Goal: Transaction & Acquisition: Purchase product/service

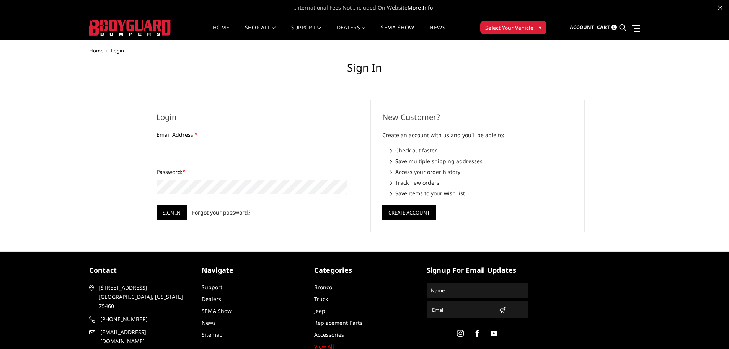
click at [191, 149] on input "Email Address: *" at bounding box center [252, 149] width 191 height 15
type input "[EMAIL_ADDRESS][DOMAIN_NAME]"
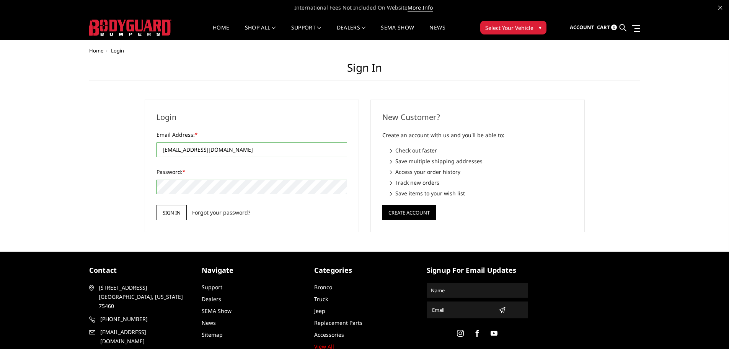
click at [177, 212] on input "Sign in" at bounding box center [172, 212] width 30 height 15
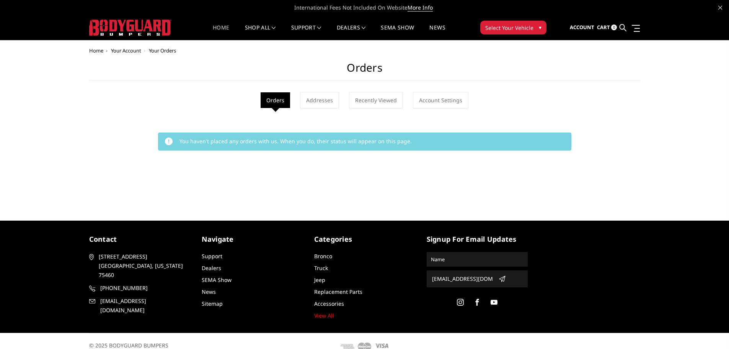
click at [217, 26] on link "Home" at bounding box center [221, 32] width 16 height 15
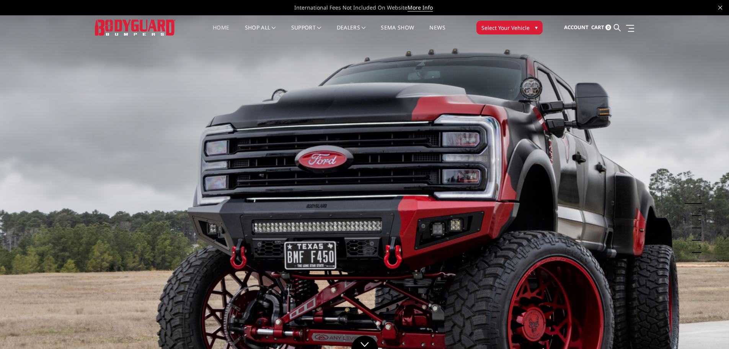
click at [506, 31] on span "Select Your Vehicle" at bounding box center [506, 28] width 48 height 8
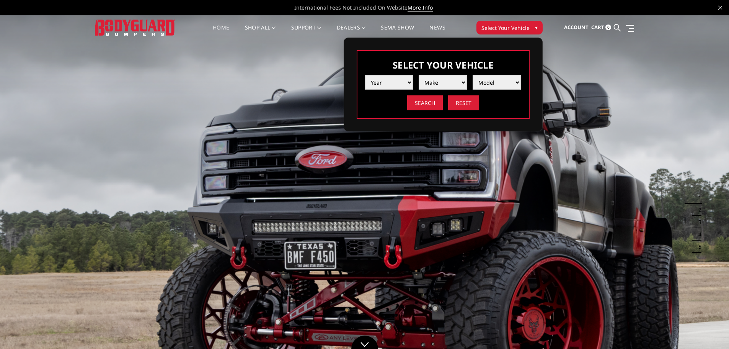
click at [392, 86] on select "Year 2025 2024 2023 2022 2021 2020 2019 2018 2017 2016 2015 2014 2013 2012 2011…" at bounding box center [389, 82] width 48 height 15
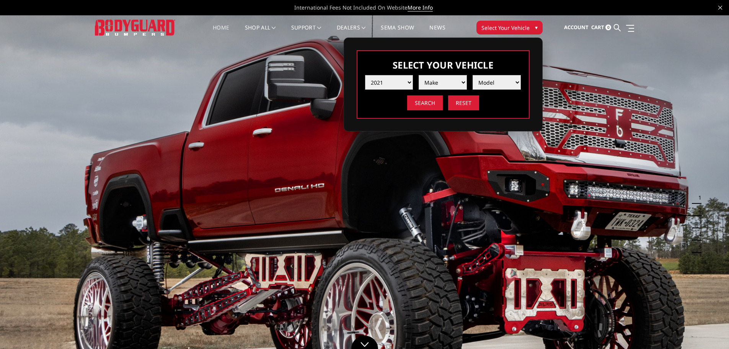
click at [365, 75] on select "Year 2025 2024 2023 2022 2021 2020 2019 2018 2017 2016 2015 2014 2013 2012 2011…" at bounding box center [389, 82] width 48 height 15
click at [451, 86] on select "Make Chevrolet Ford GMC Ram Toyota" at bounding box center [443, 82] width 48 height 15
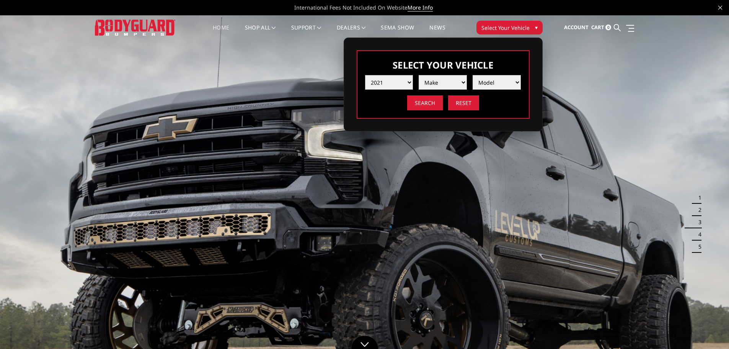
click at [406, 75] on select "Year 2025 2024 2023 2022 2021 2020 2019 2018 2017 2016 2015 2014 2013 2012 2011…" at bounding box center [389, 82] width 48 height 15
select select "yr_2020"
click at [365, 75] on select "Year 2025 2024 2023 2022 2021 2020 2019 2018 2017 2016 2015 2014 2013 2012 2011…" at bounding box center [389, 82] width 48 height 15
click at [451, 85] on select "Make Chevrolet Ford GMC Nissan Ram Toyota" at bounding box center [443, 82] width 48 height 15
click at [492, 118] on div "Select Your Vehicle Year 2025 2024 2023 2022 2021 2020 2019 2018 2017 2016 2015…" at bounding box center [443, 84] width 173 height 69
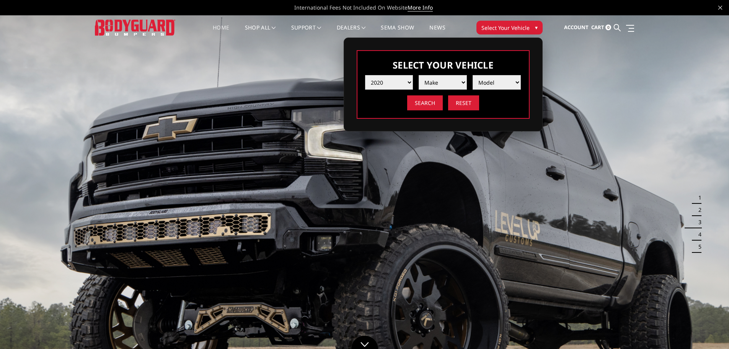
drag, startPoint x: 454, startPoint y: 164, endPoint x: 433, endPoint y: 165, distance: 21.5
click at [453, 165] on img at bounding box center [364, 220] width 729 height 410
click at [296, 106] on img at bounding box center [364, 220] width 729 height 410
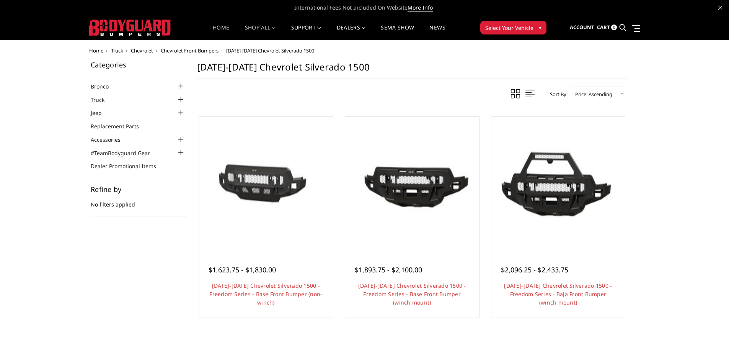
click at [220, 25] on link "Home" at bounding box center [221, 32] width 16 height 15
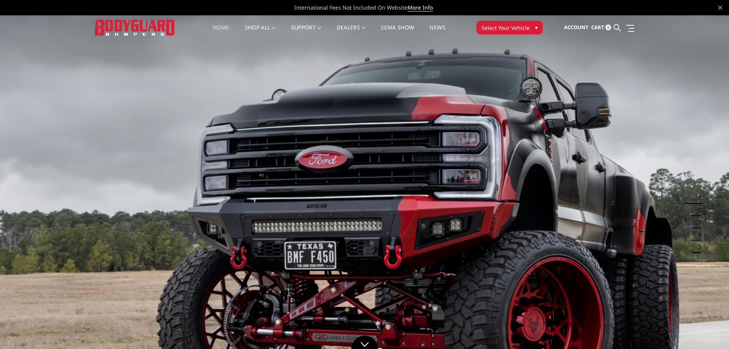
click at [218, 29] on link "Home" at bounding box center [221, 32] width 16 height 15
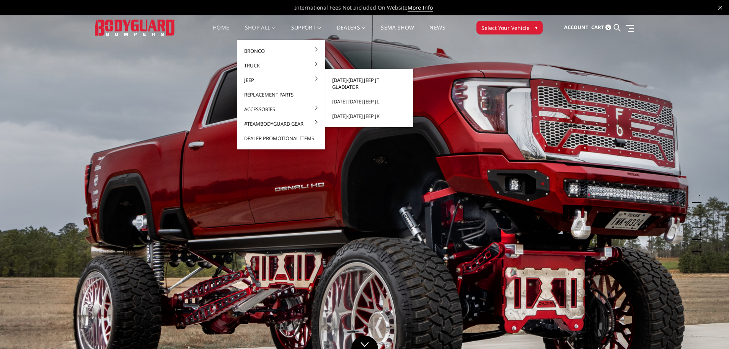
click at [358, 79] on link "[DATE]-[DATE] Jeep JT Gladiator" at bounding box center [370, 83] width 82 height 21
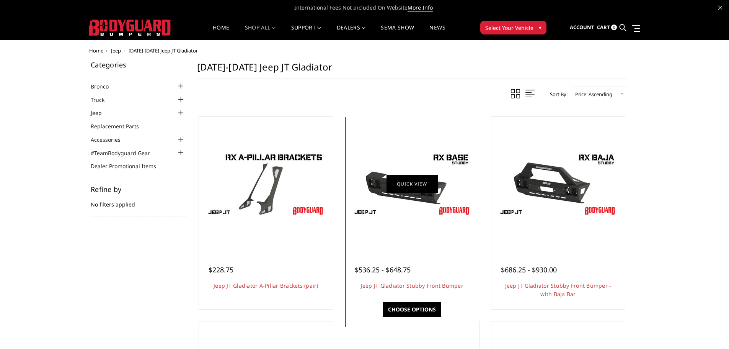
click at [412, 183] on link "Quick view" at bounding box center [412, 184] width 51 height 18
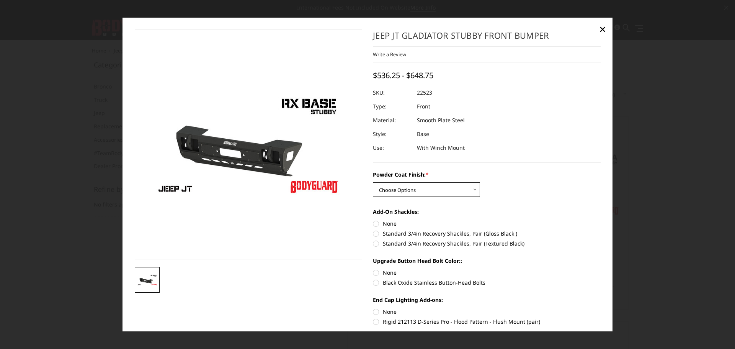
click at [424, 186] on select "Choose Options Bare Metal Textured Black Powder Coat" at bounding box center [426, 189] width 107 height 15
select select "4245"
click at [373, 182] on select "Choose Options Bare Metal Textured Black Powder Coat" at bounding box center [426, 189] width 107 height 15
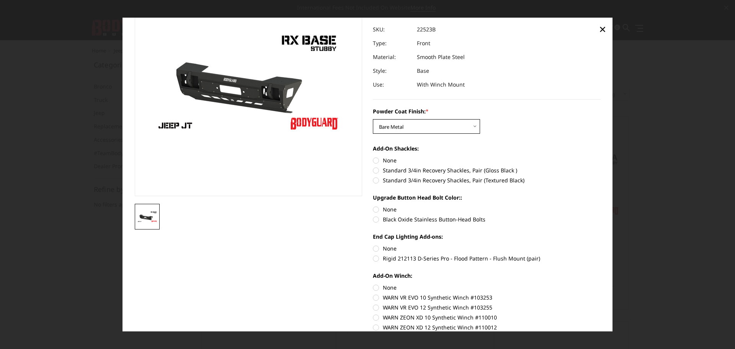
scroll to position [77, 0]
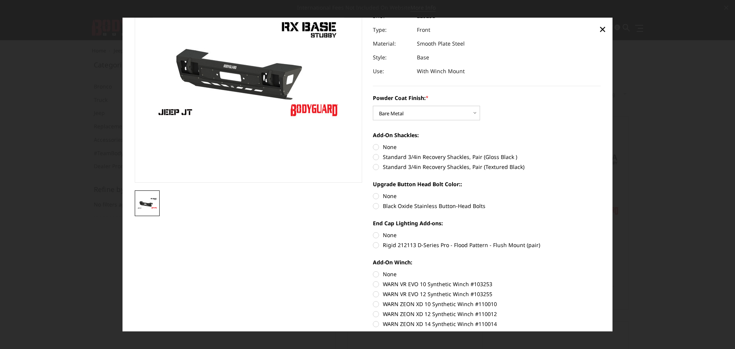
click at [375, 196] on label "None" at bounding box center [487, 196] width 228 height 8
click at [373, 192] on input "None" at bounding box center [373, 192] width 0 height 0
radio input "true"
click at [373, 156] on label "Standard 3/4in Recovery Shackles, Pair (Gloss Black )" at bounding box center [487, 157] width 228 height 8
click at [601, 143] on input "Standard 3/4in Recovery Shackles, Pair (Gloss Black )" at bounding box center [601, 143] width 0 height 0
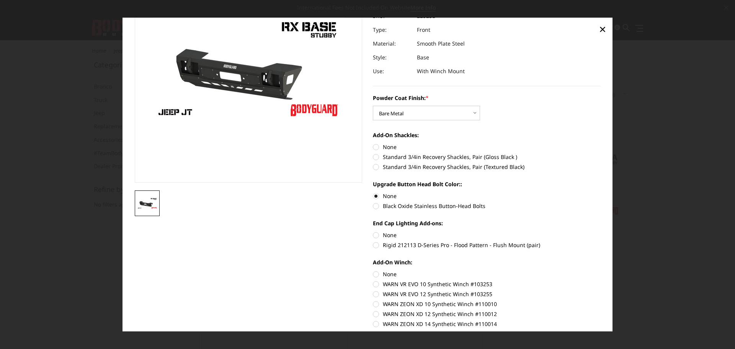
radio input "true"
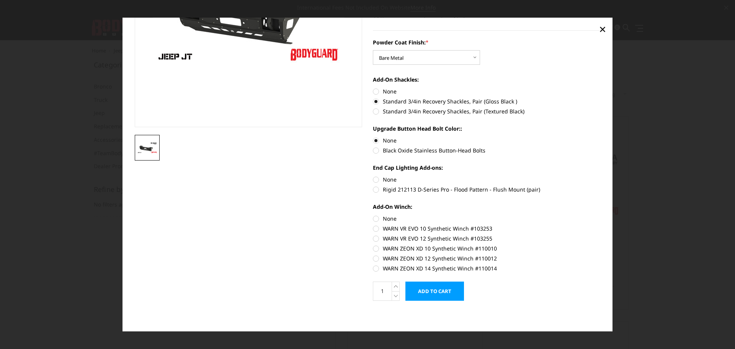
scroll to position [94, 0]
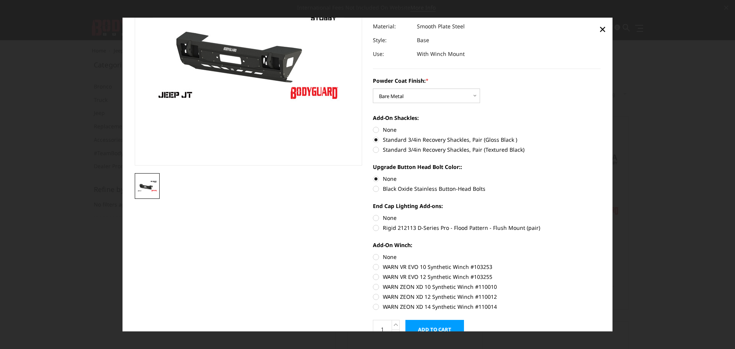
click at [374, 255] on label "None" at bounding box center [487, 257] width 228 height 8
click at [373, 253] on input "None" at bounding box center [373, 253] width 0 height 0
radio input "true"
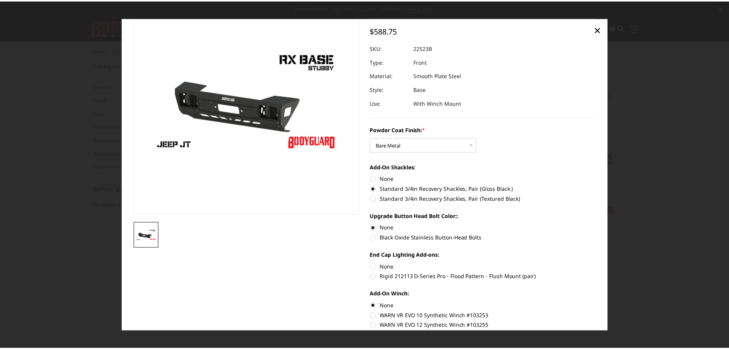
scroll to position [0, 0]
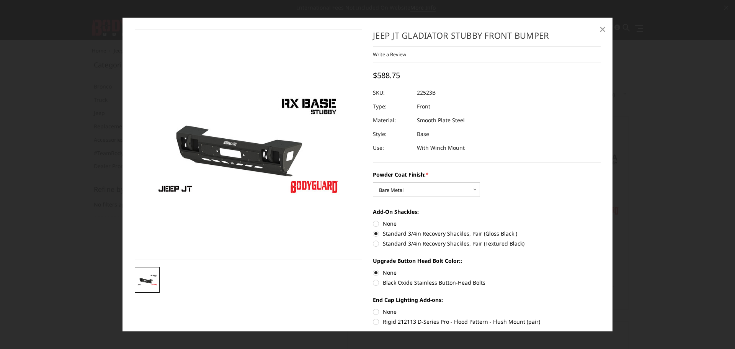
click at [602, 28] on span "×" at bounding box center [602, 29] width 7 height 16
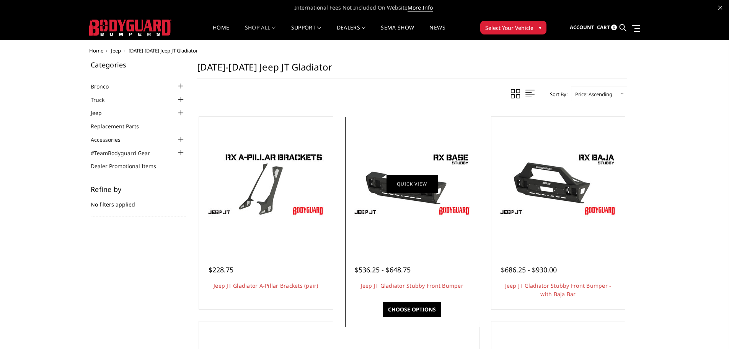
click at [422, 185] on link "Quick view" at bounding box center [412, 184] width 51 height 18
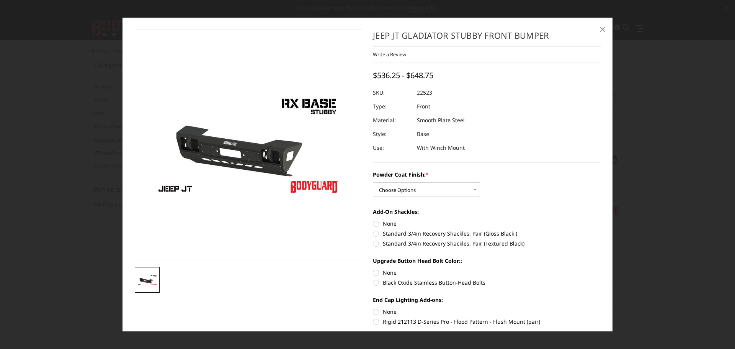
click at [599, 28] on span "×" at bounding box center [602, 29] width 7 height 16
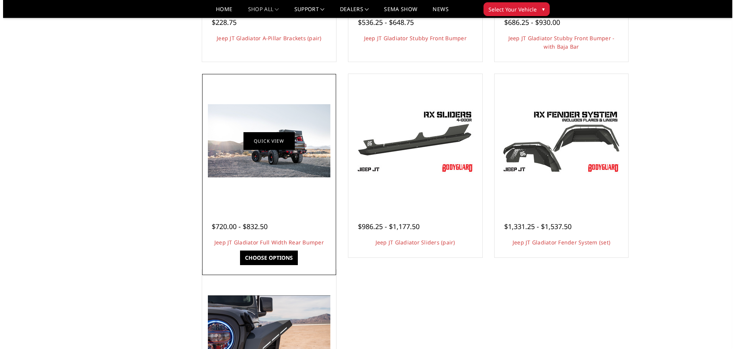
scroll to position [230, 0]
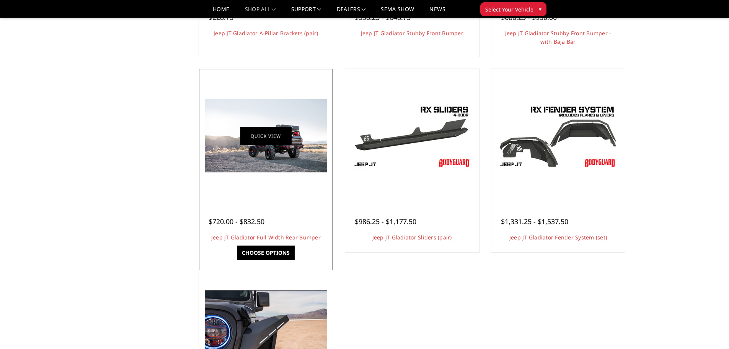
click at [279, 127] on figure "Quick view" at bounding box center [266, 136] width 130 height 130
click at [277, 137] on link "Quick view" at bounding box center [265, 136] width 51 height 18
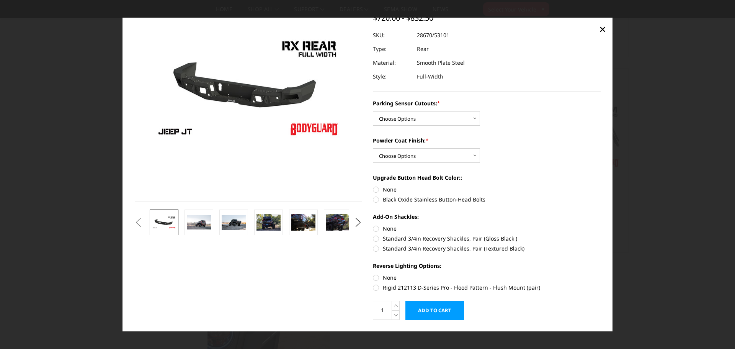
scroll to position [77, 0]
